Goal: Navigation & Orientation: Understand site structure

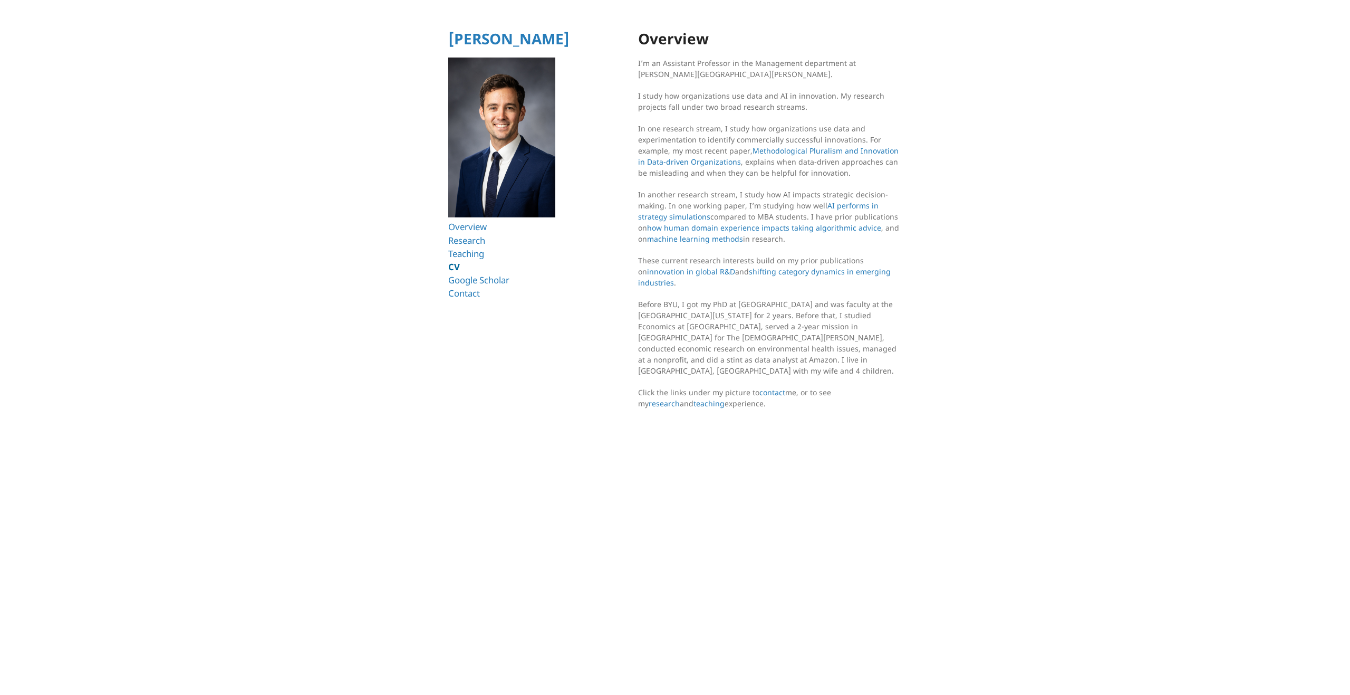
click at [450, 268] on link "CV" at bounding box center [454, 267] width 12 height 12
click at [469, 252] on link "Teaching" at bounding box center [468, 253] width 40 height 12
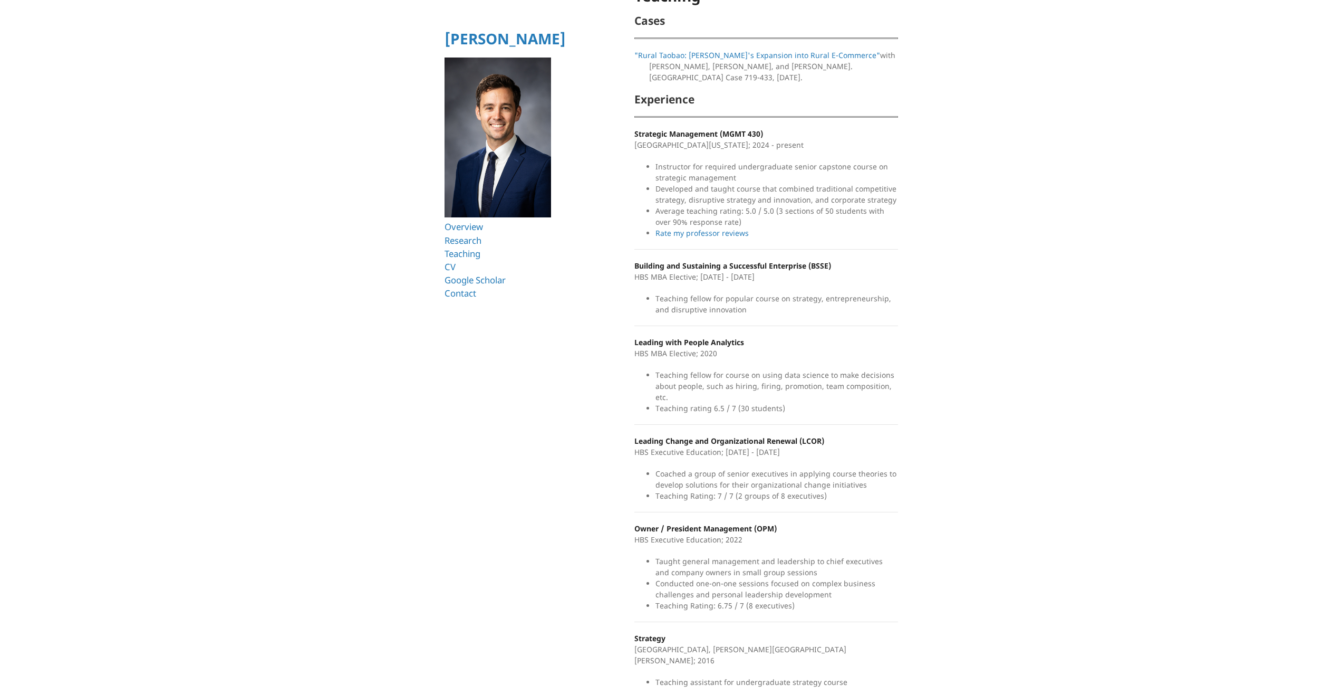
scroll to position [61, 0]
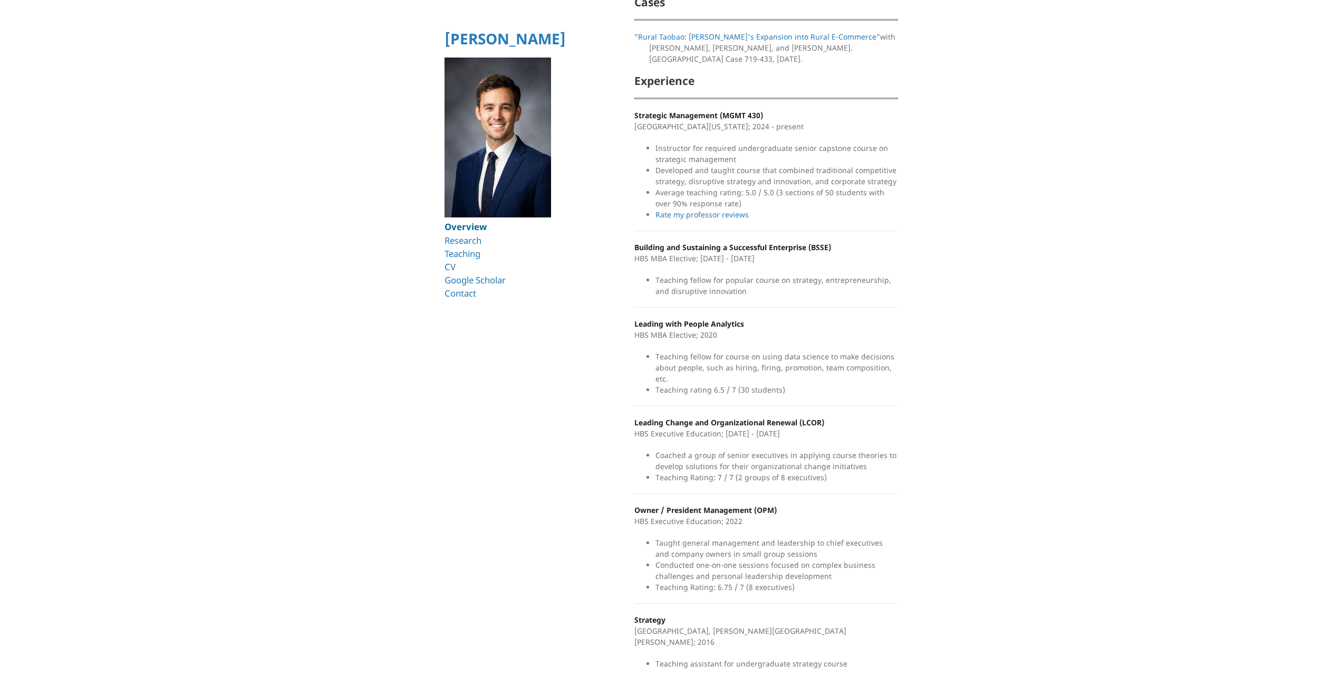
click at [467, 225] on link "Overview" at bounding box center [466, 226] width 42 height 12
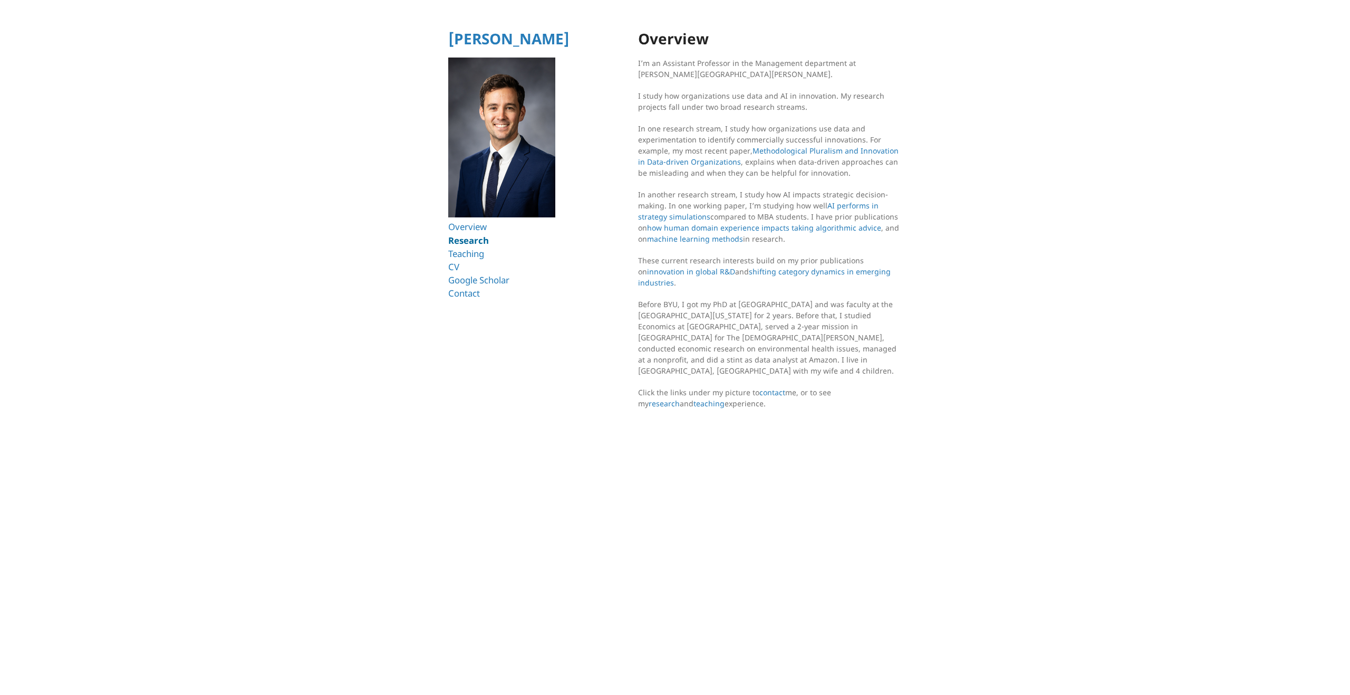
click at [471, 236] on link "Research" at bounding box center [468, 240] width 41 height 12
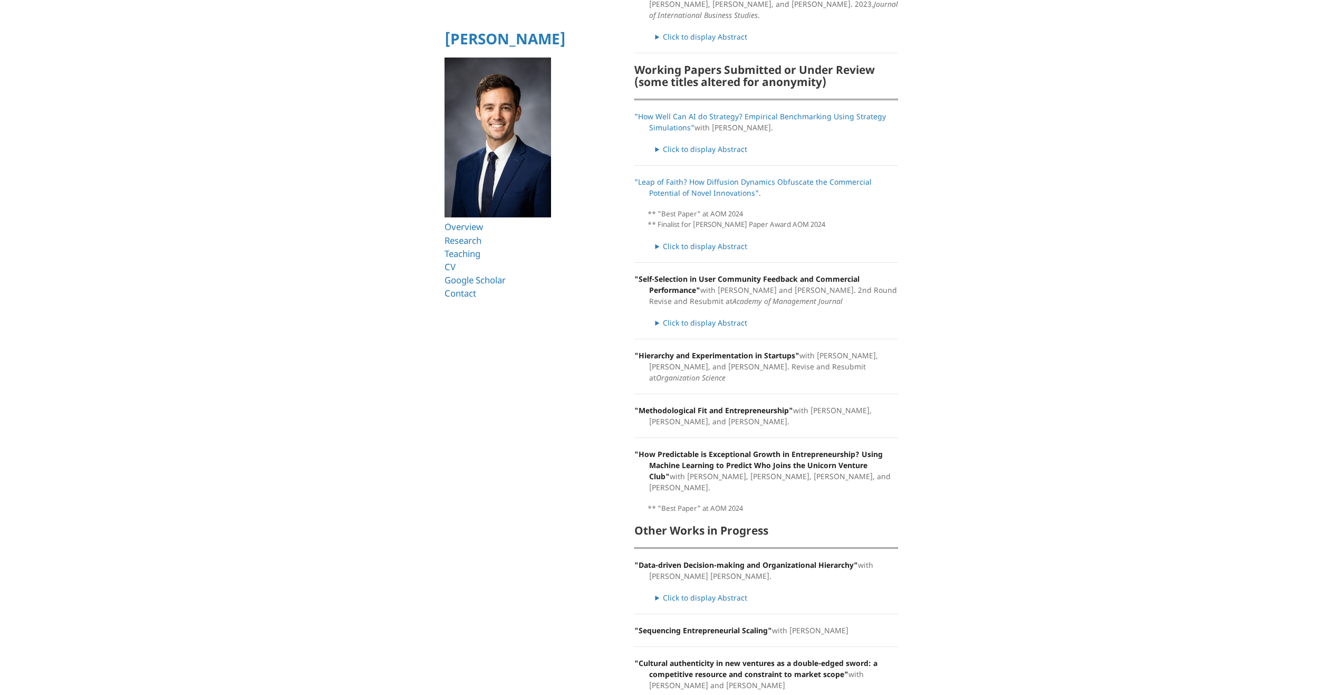
scroll to position [474, 0]
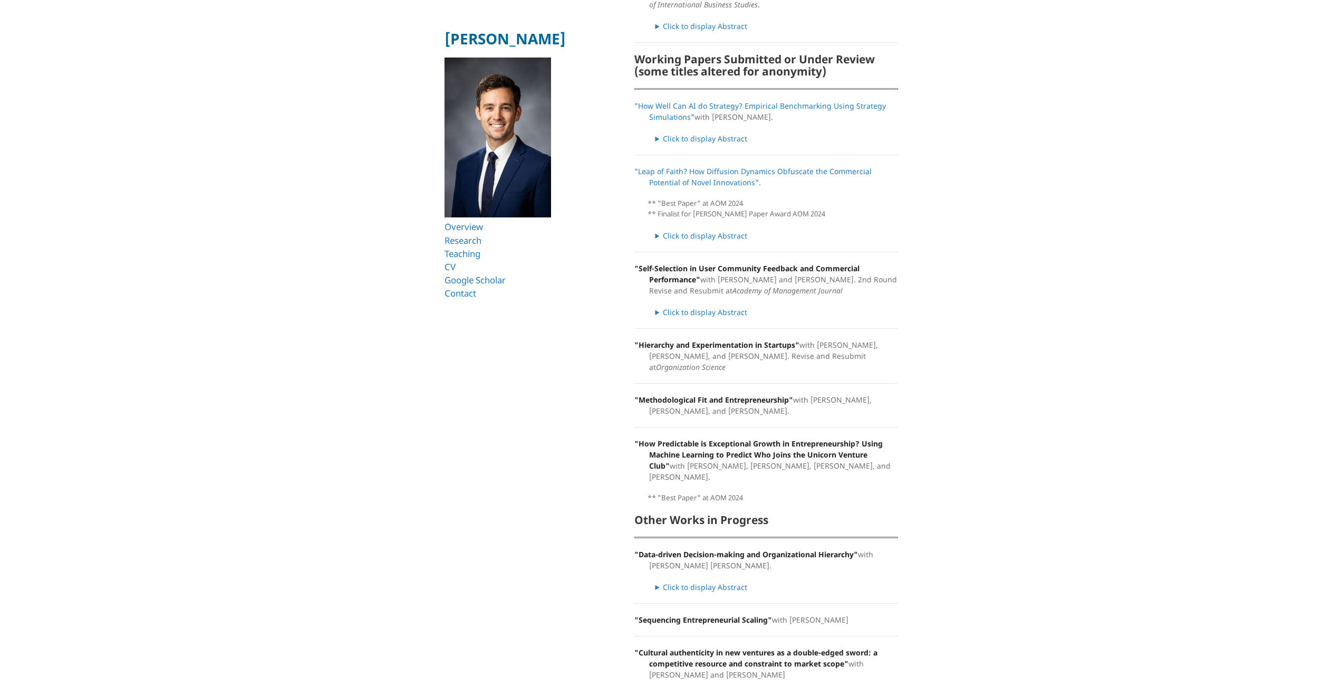
click at [489, 44] on link "[PERSON_NAME]" at bounding box center [505, 38] width 121 height 20
